Goal: Find specific page/section: Find specific page/section

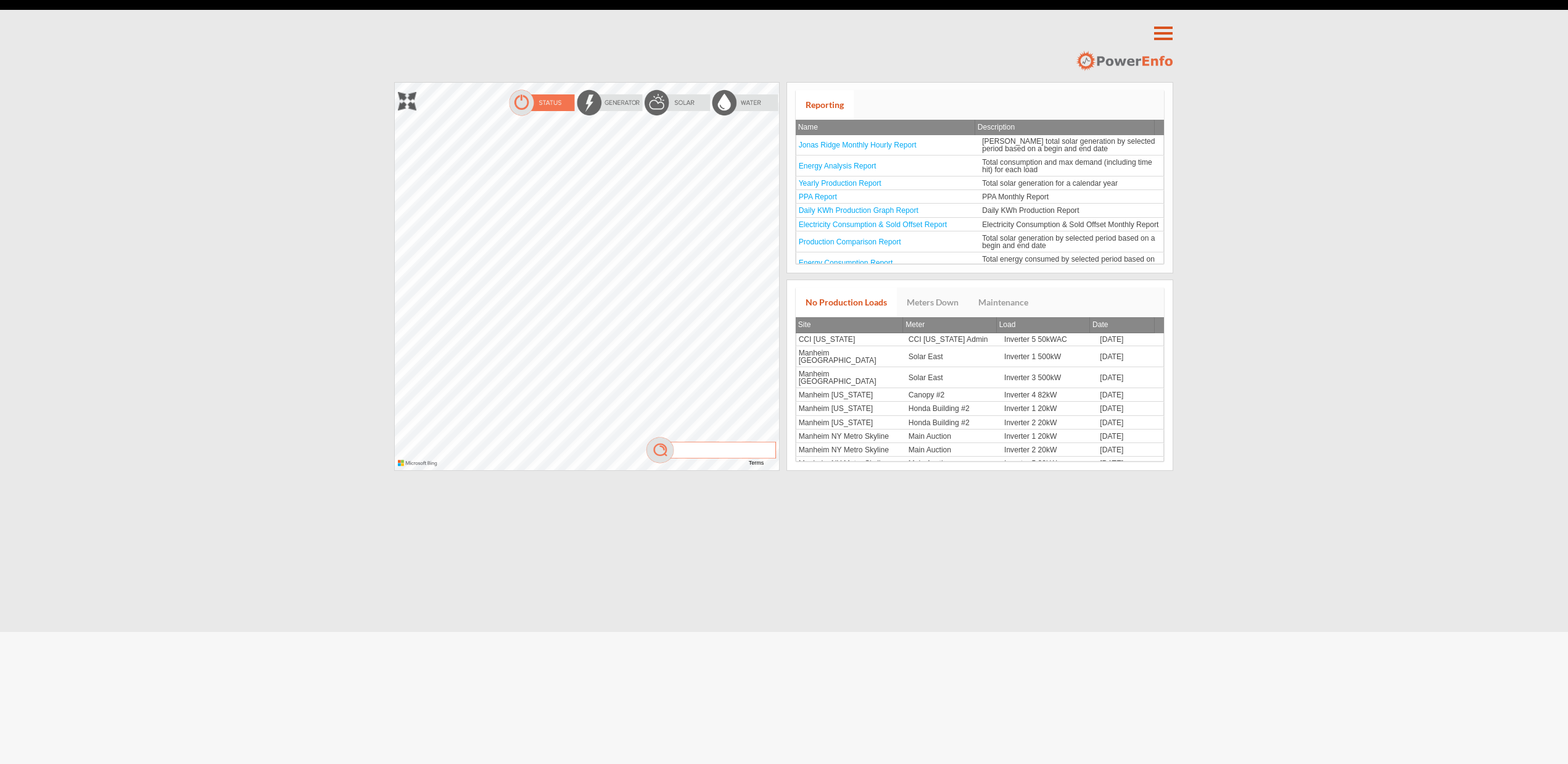
click at [674, 94] on img at bounding box center [677, 102] width 68 height 27
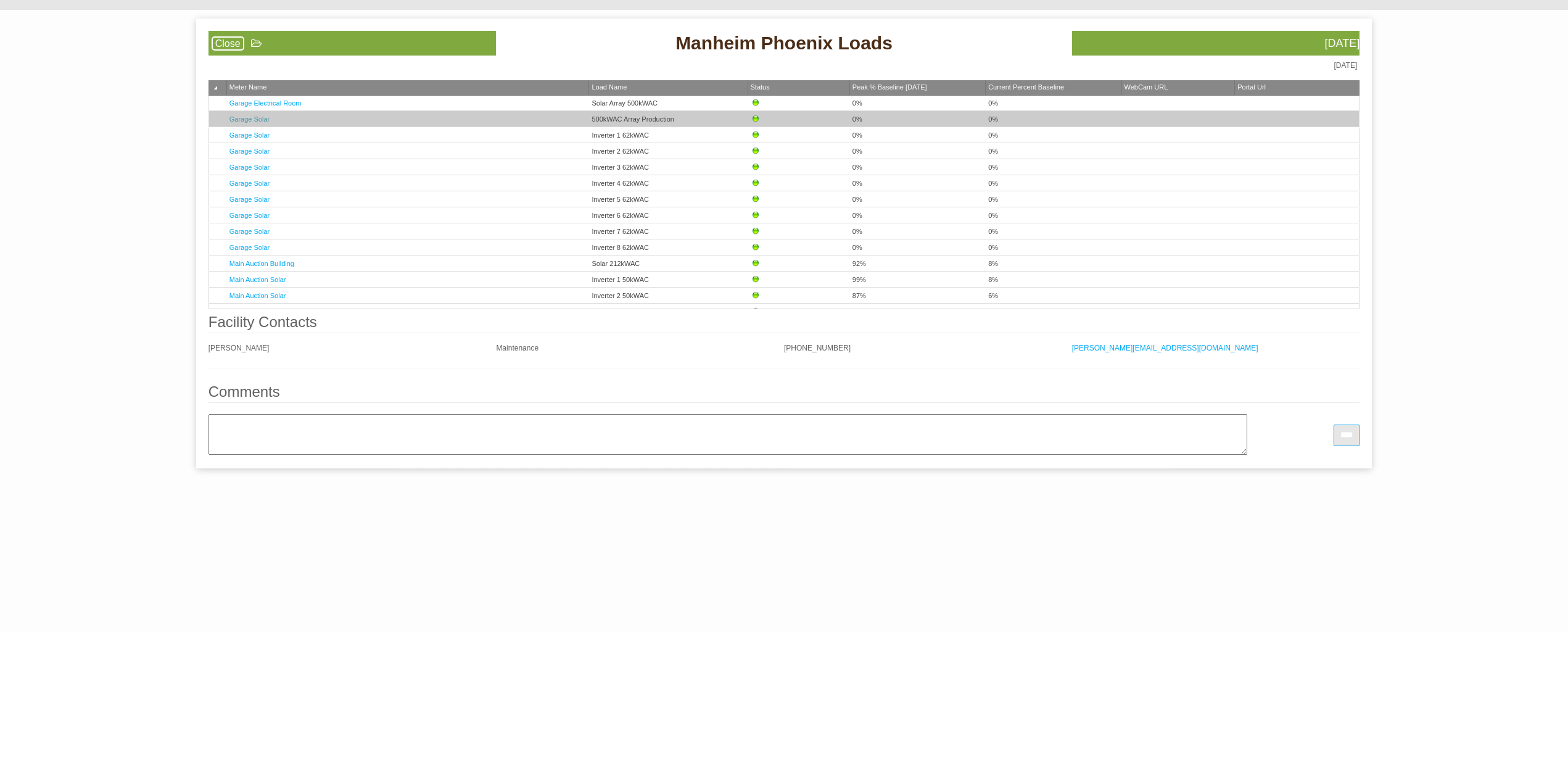
click at [250, 120] on link "Garage Solar" at bounding box center [249, 119] width 40 height 8
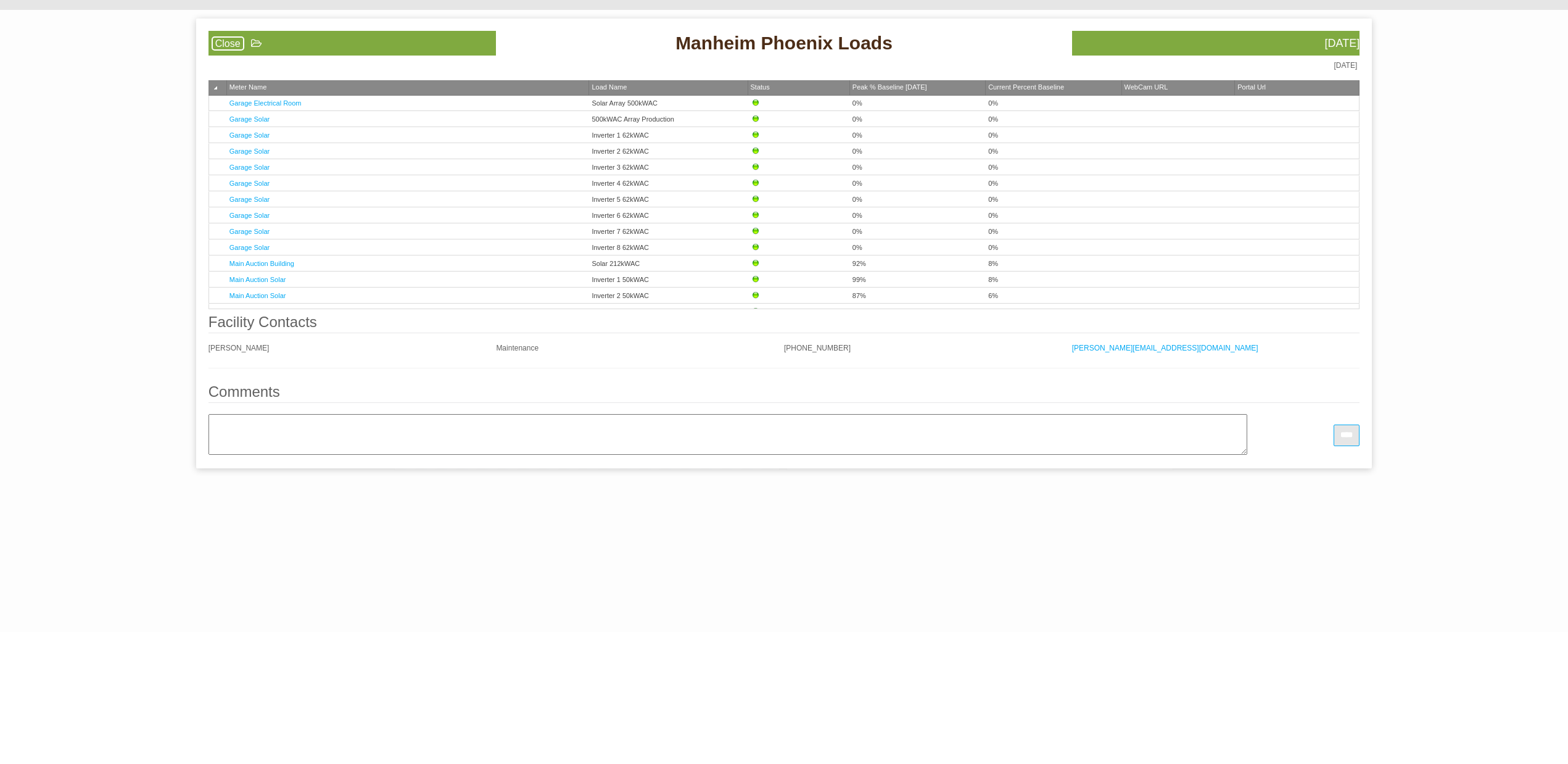
click at [222, 39] on link "Close" at bounding box center [228, 44] width 32 height 14
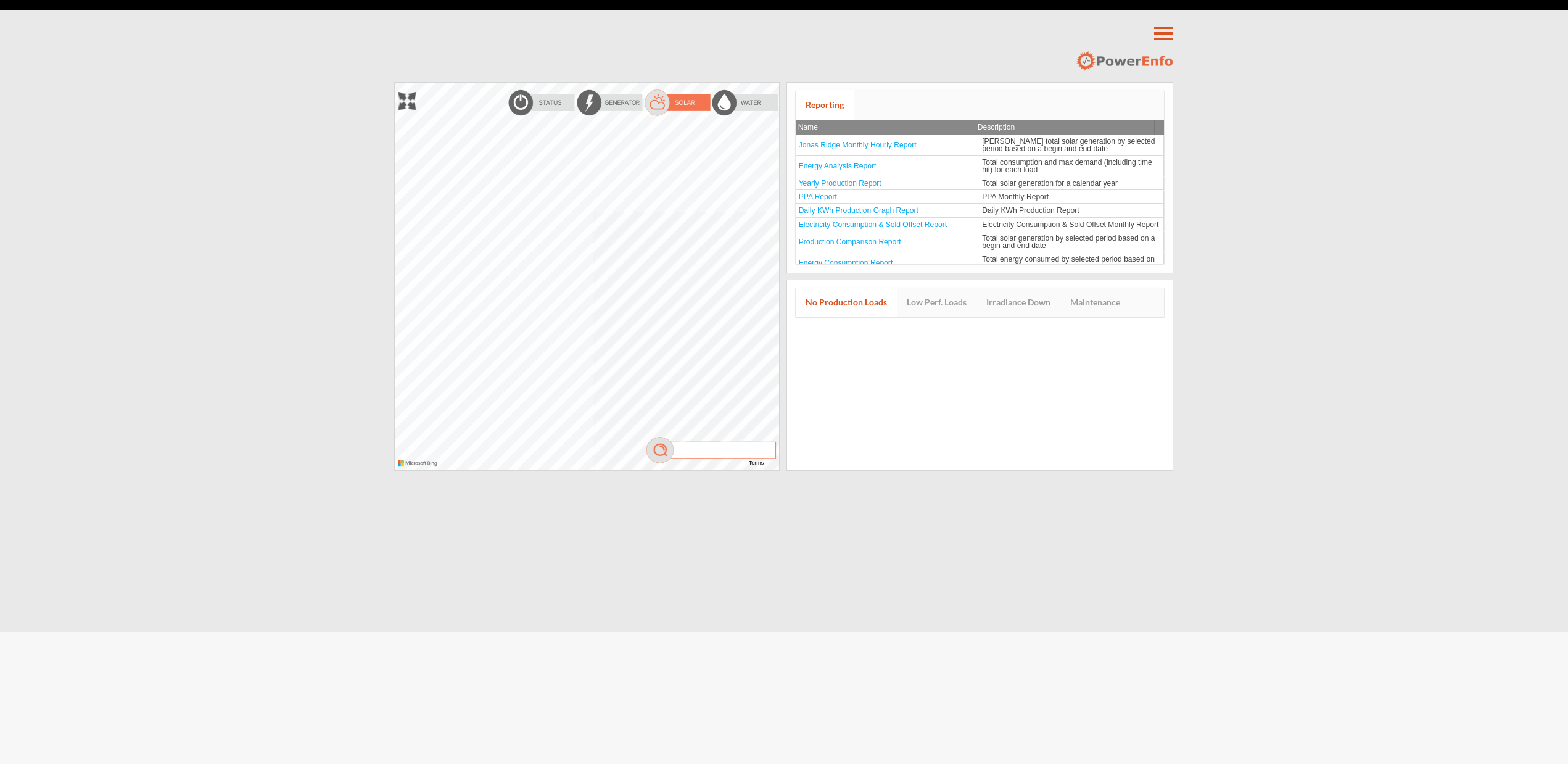
click at [783, 532] on div "**********" at bounding box center [784, 315] width 1568 height 632
click at [395, 82] on div at bounding box center [395, 82] width 0 height 0
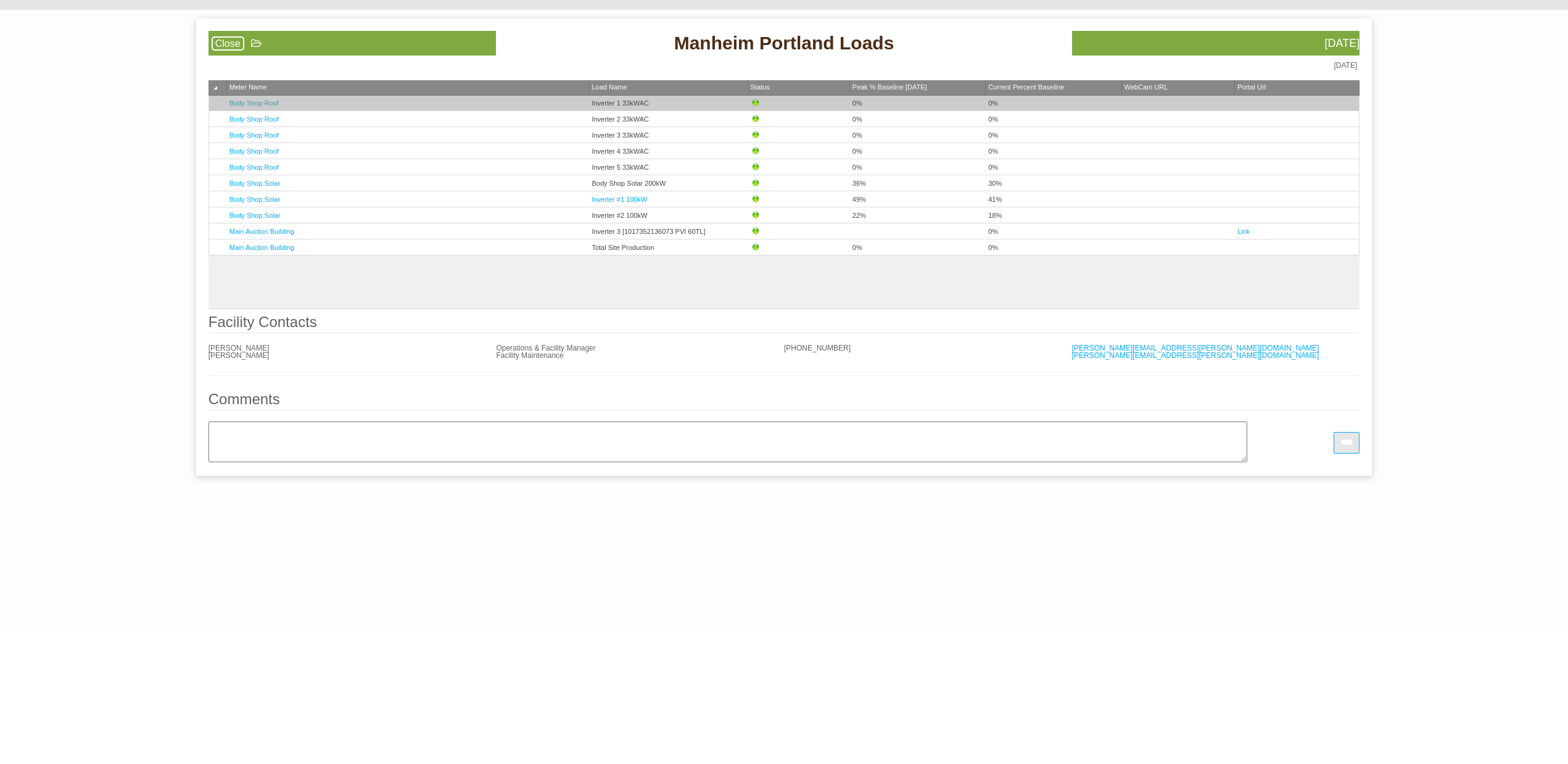
click at [260, 99] on link "Body Shop Roof" at bounding box center [254, 103] width 49 height 8
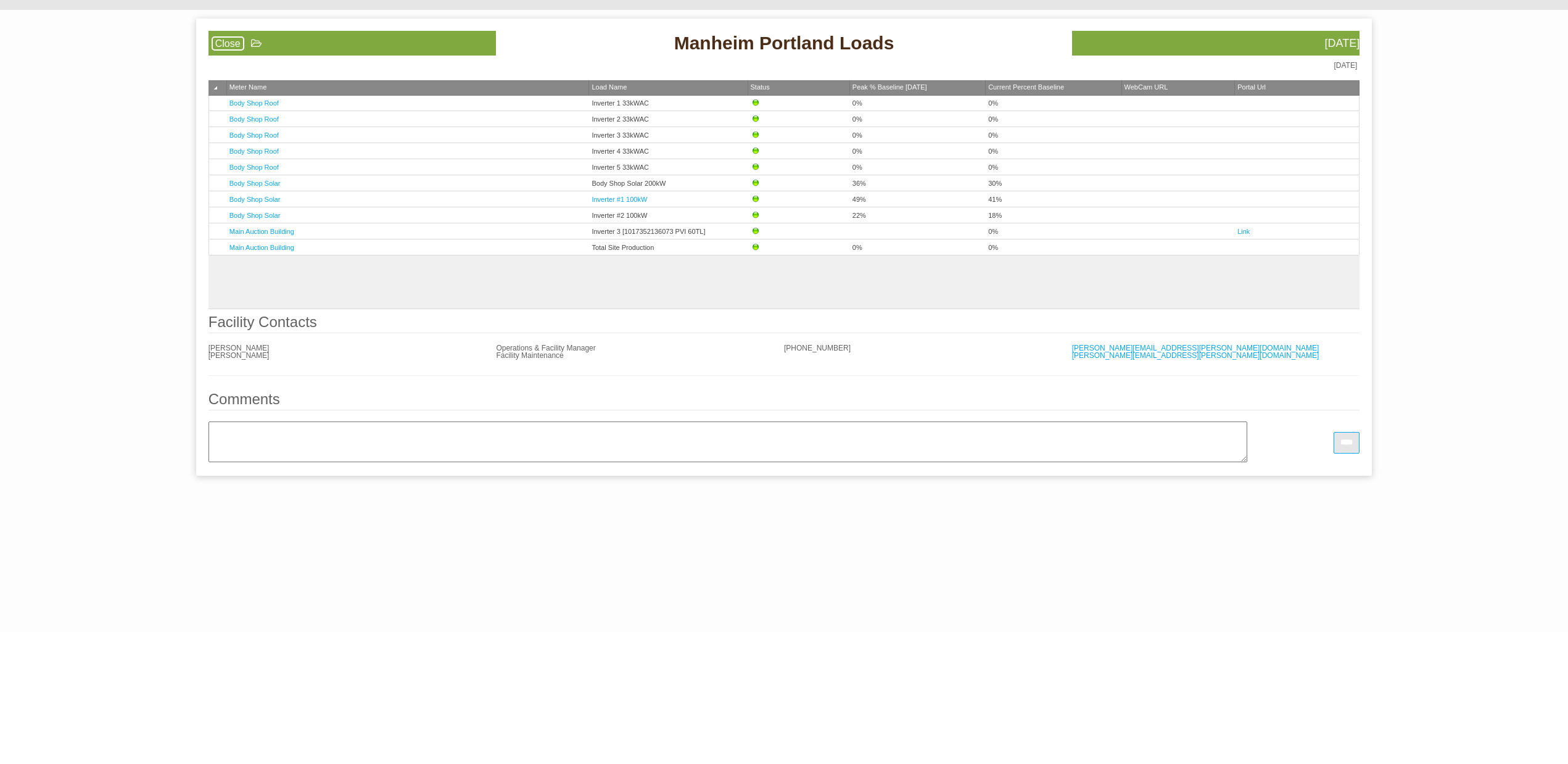
click at [225, 42] on link "Close" at bounding box center [228, 44] width 32 height 14
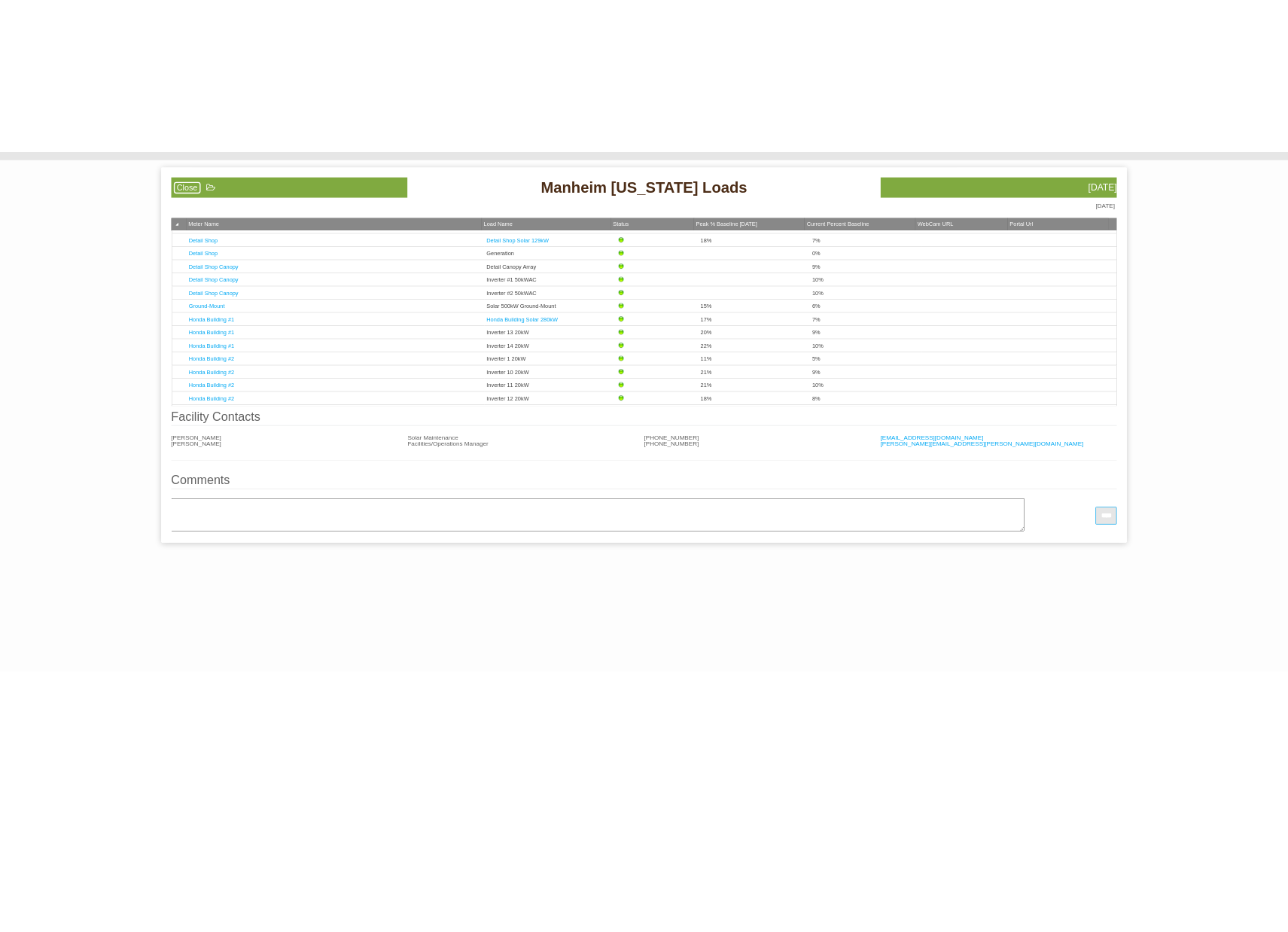
scroll to position [376, 0]
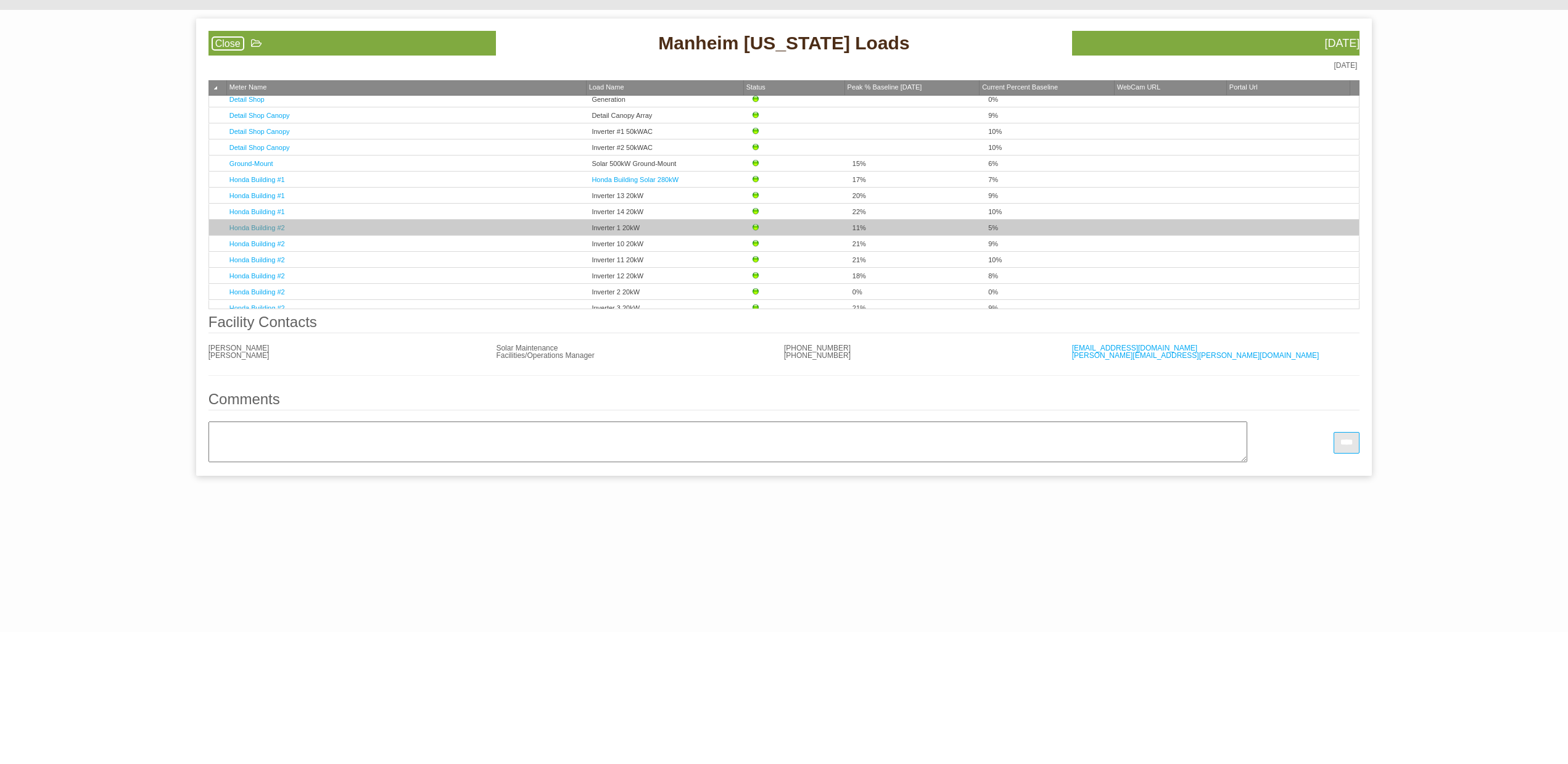
click at [263, 228] on link "Honda Building #2" at bounding box center [257, 227] width 56 height 8
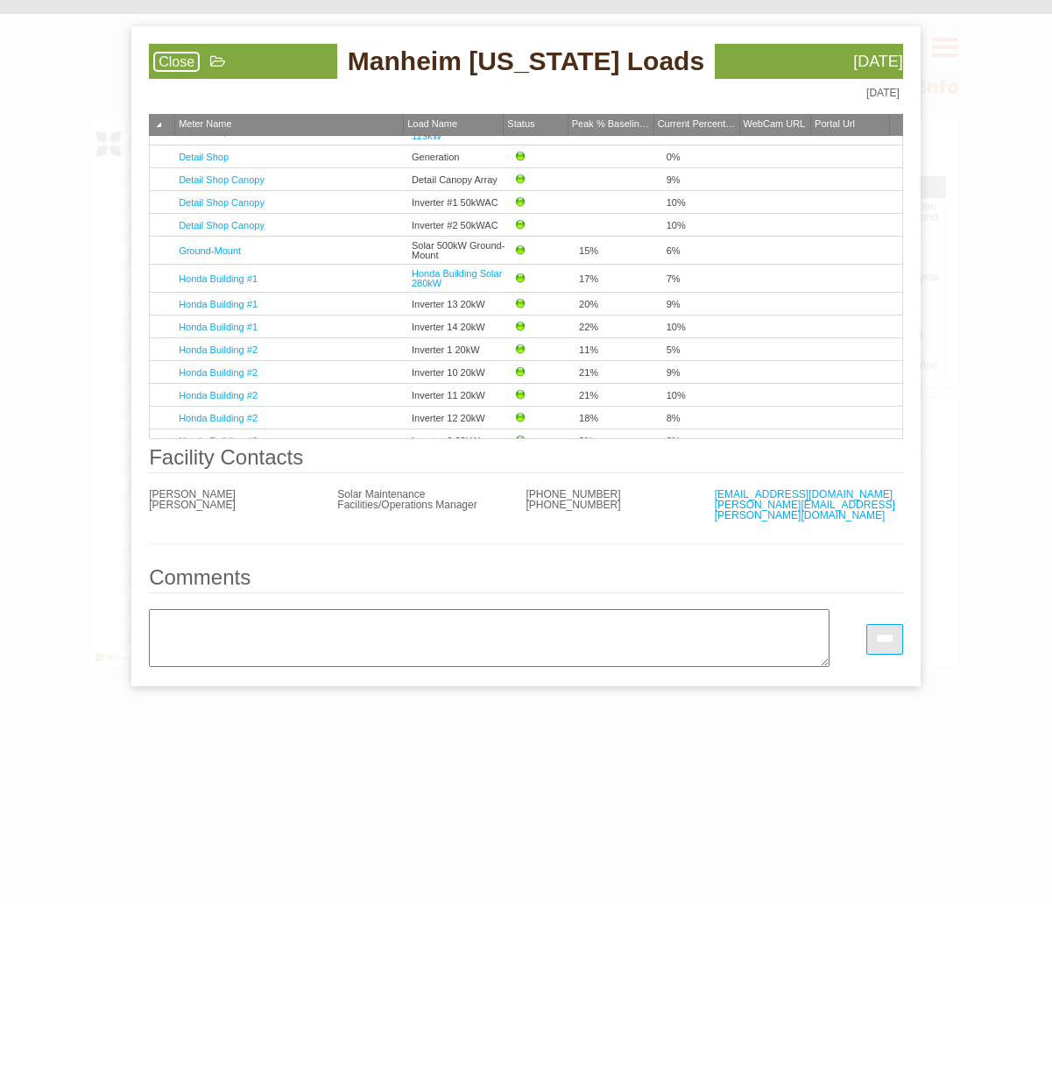
click at [177, 65] on link "Close" at bounding box center [176, 62] width 46 height 20
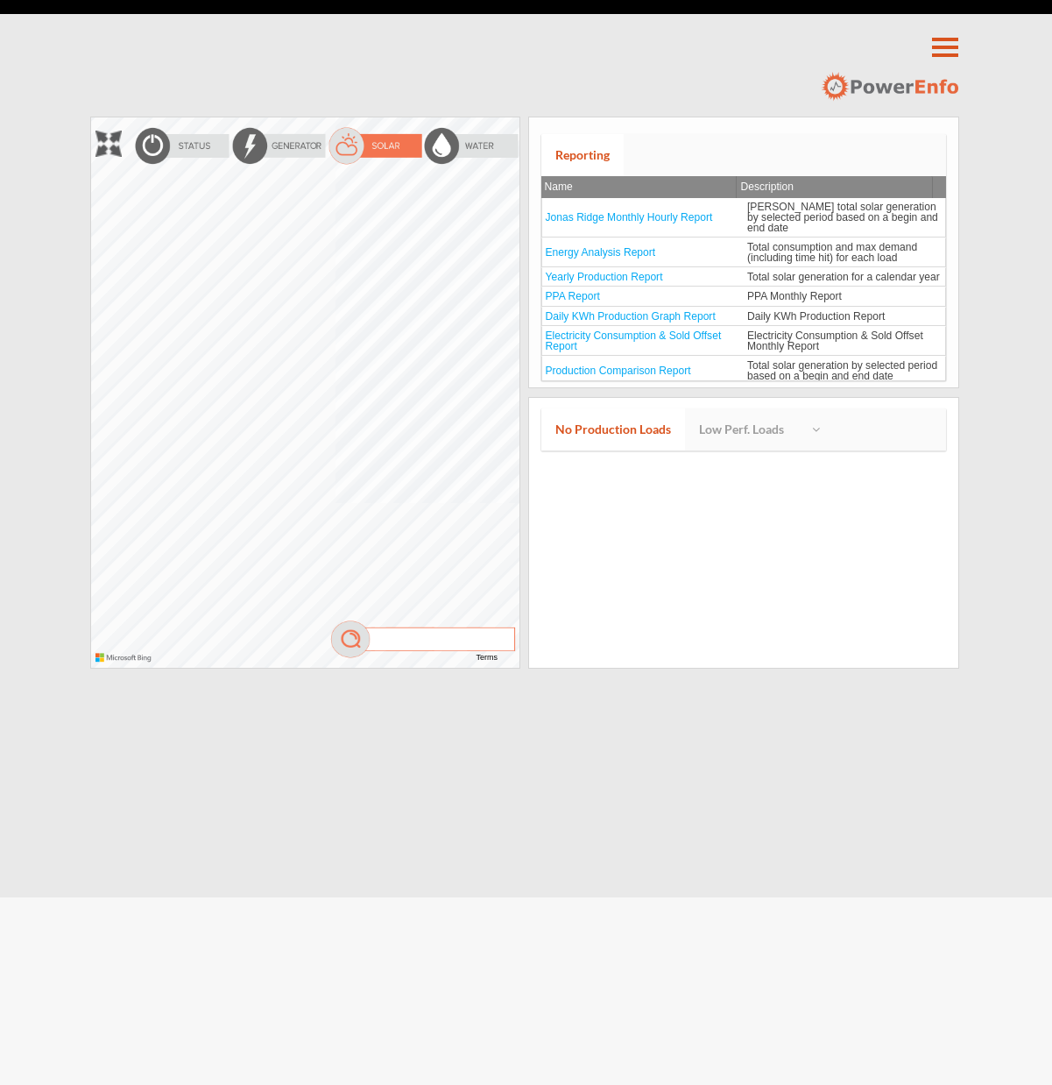
click at [91, 117] on div at bounding box center [91, 117] width 0 height 0
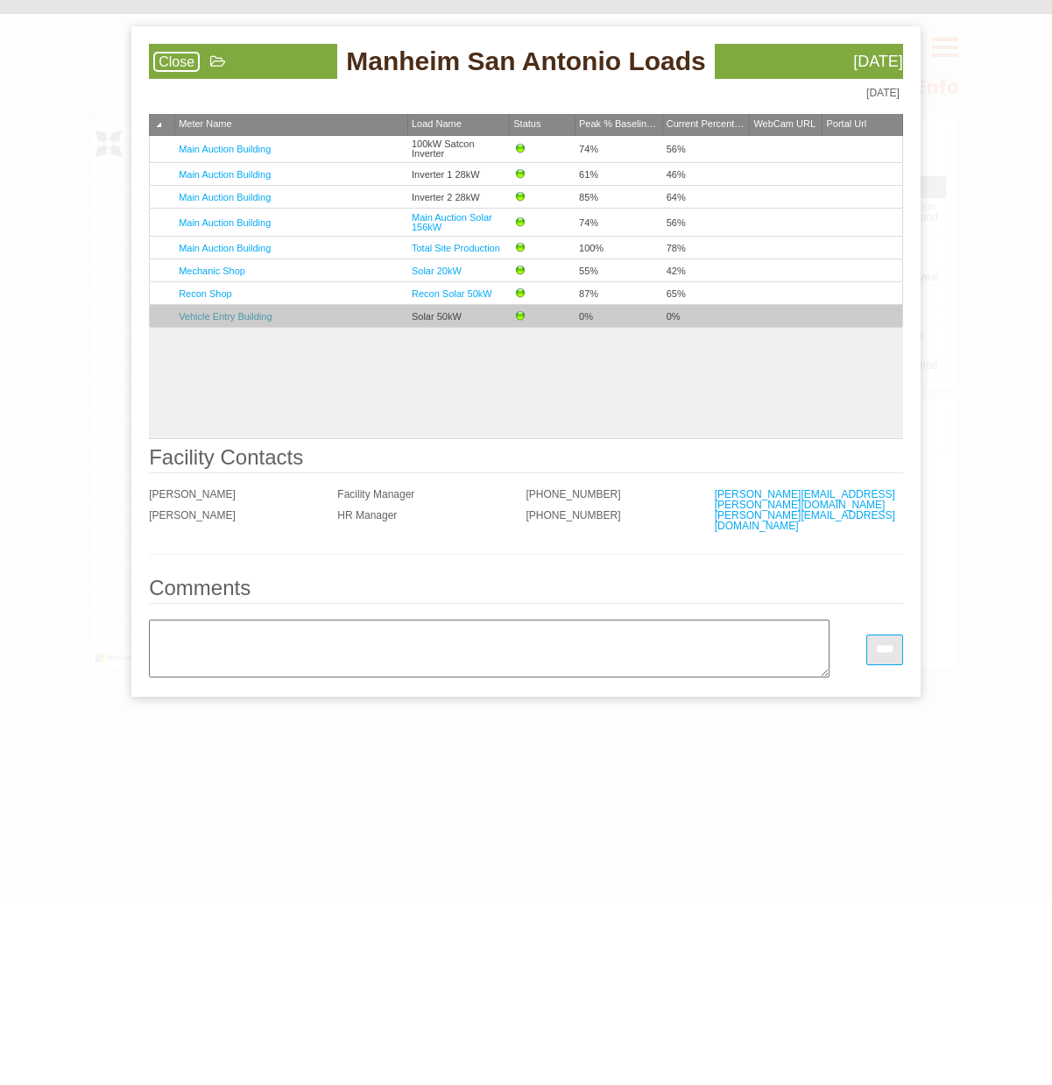
click at [203, 316] on link "Vehicle Entry Building" at bounding box center [225, 316] width 93 height 11
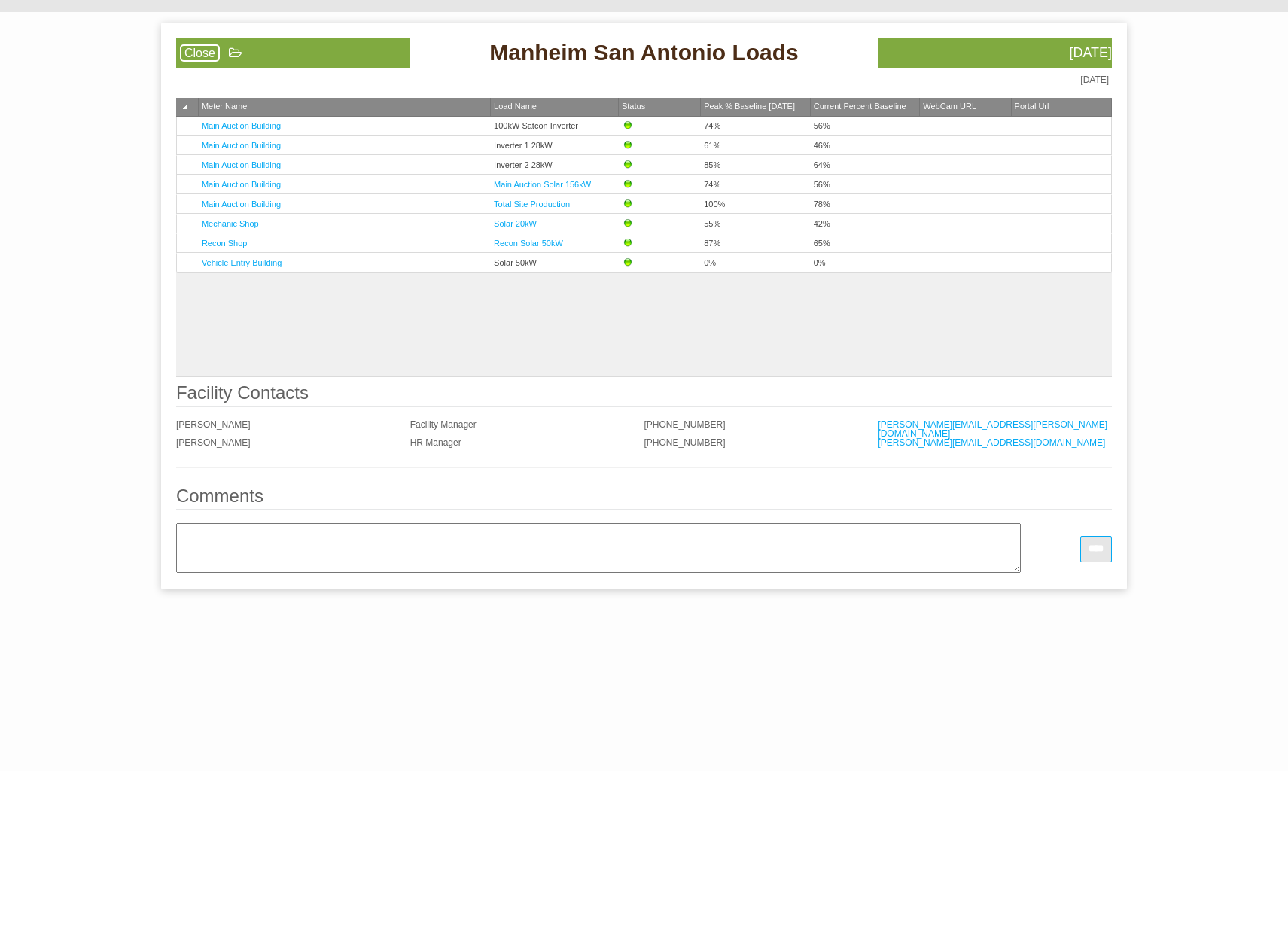
click at [199, 52] on link "Close" at bounding box center [199, 53] width 40 height 17
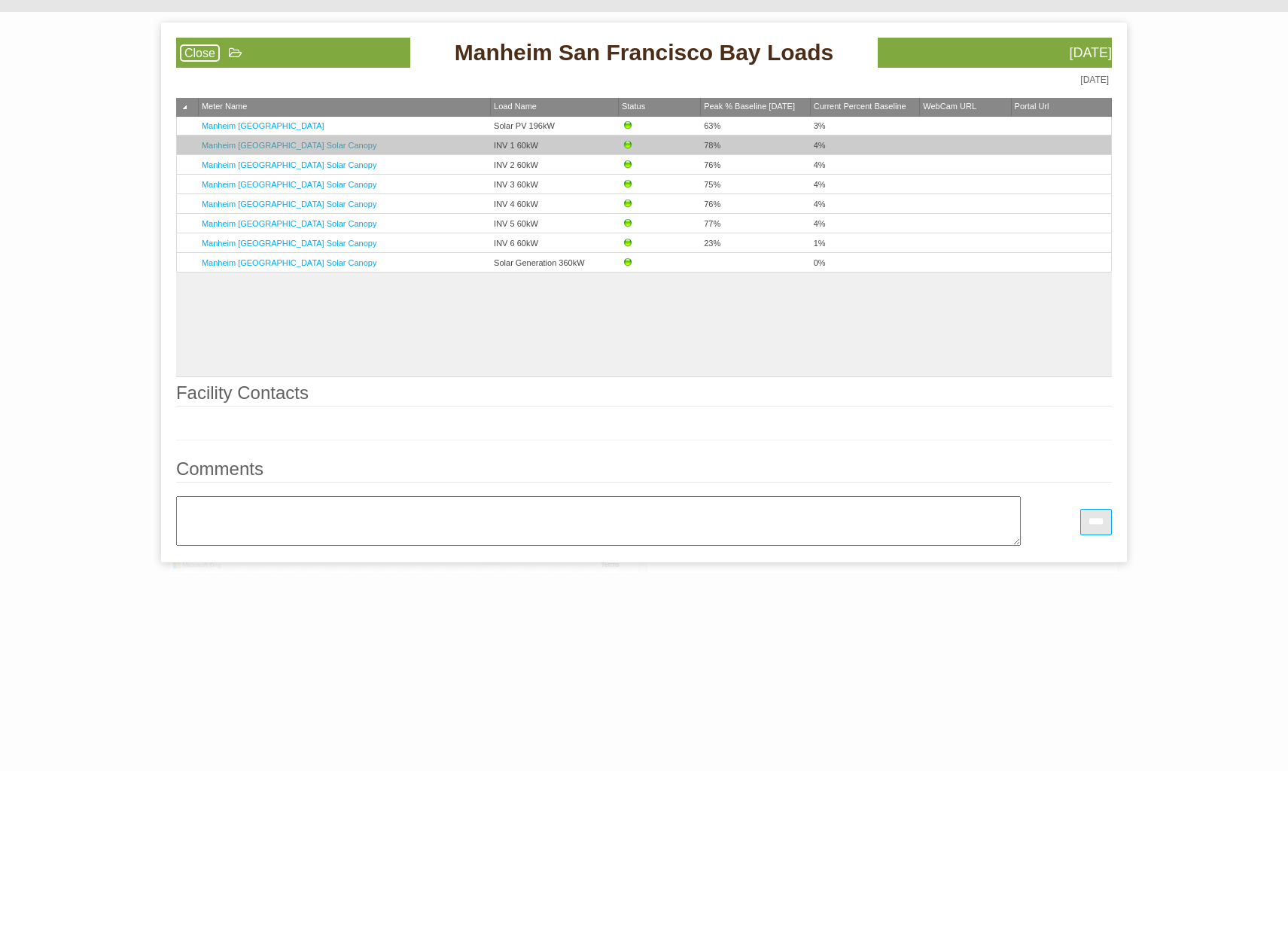
click at [265, 143] on link "Manheim [GEOGRAPHIC_DATA] Solar Canopy" at bounding box center [290, 145] width 175 height 9
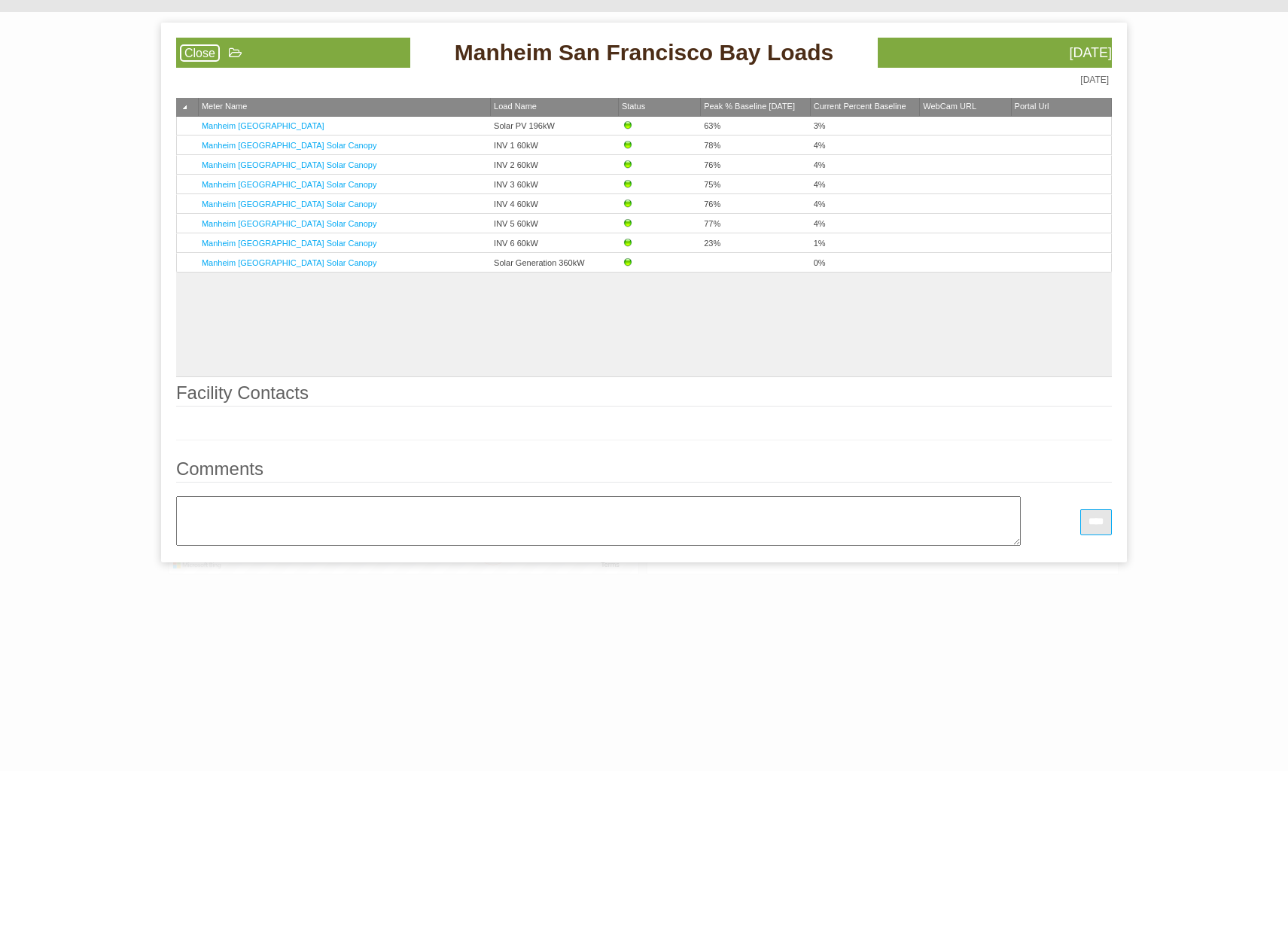
click at [191, 52] on link "Close" at bounding box center [199, 53] width 40 height 17
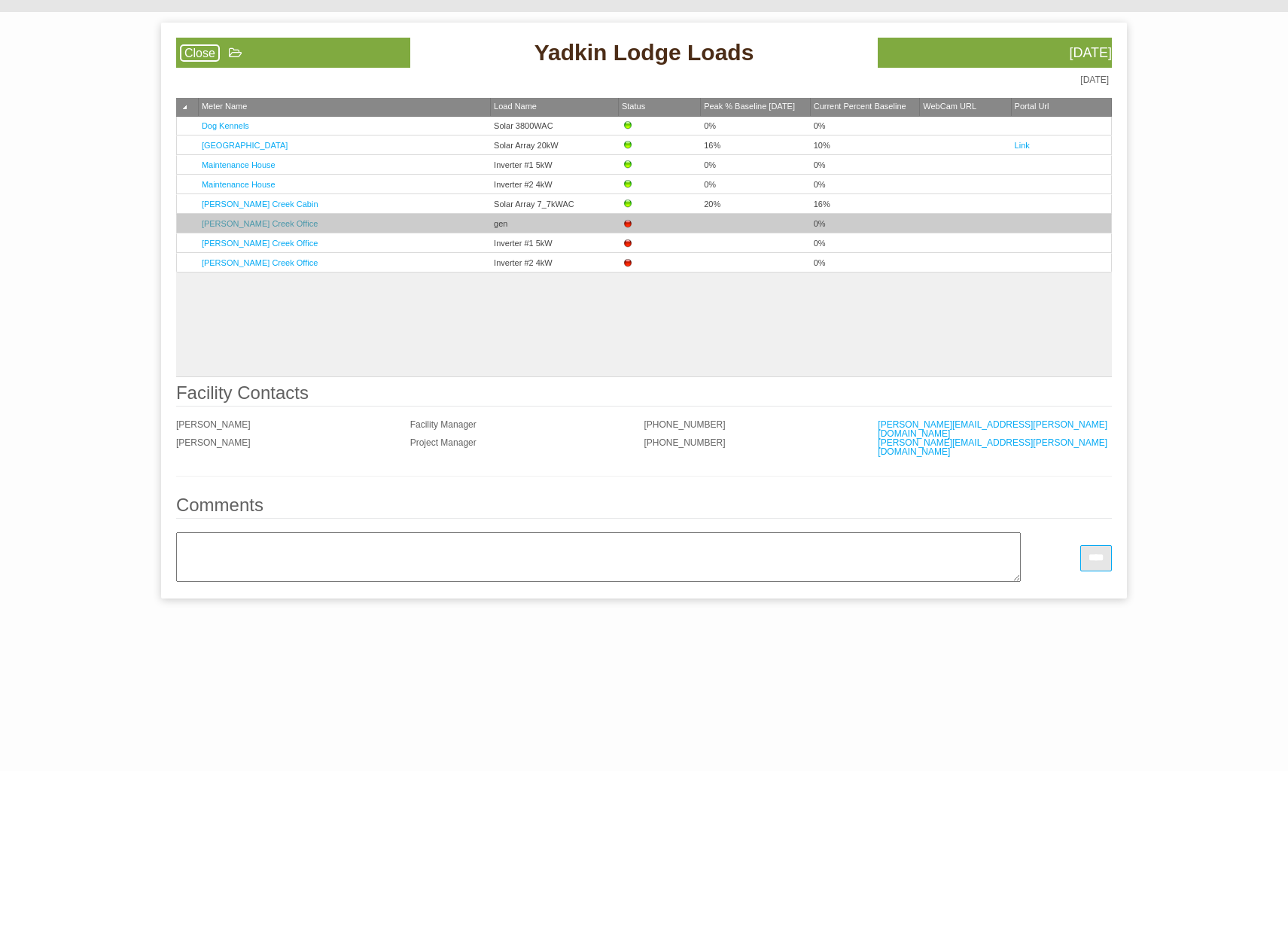
click at [229, 221] on link "[PERSON_NAME] Creek Office" at bounding box center [259, 223] width 116 height 9
click at [229, 222] on link "[PERSON_NAME] Creek Office" at bounding box center [259, 223] width 116 height 9
